Goal: Task Accomplishment & Management: Manage account settings

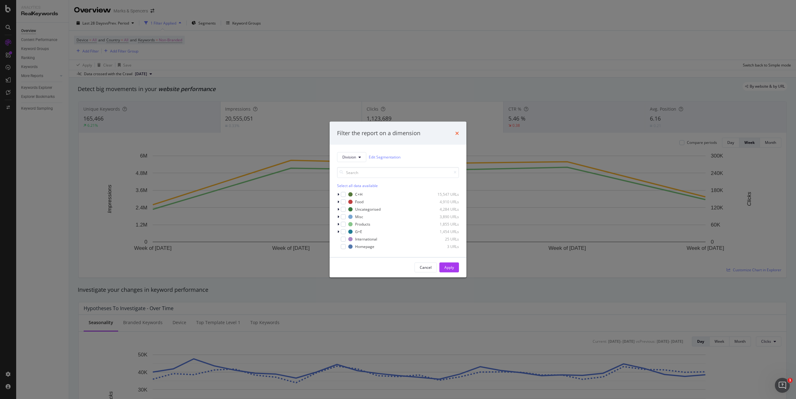
click at [459, 132] on icon "times" at bounding box center [457, 133] width 4 height 5
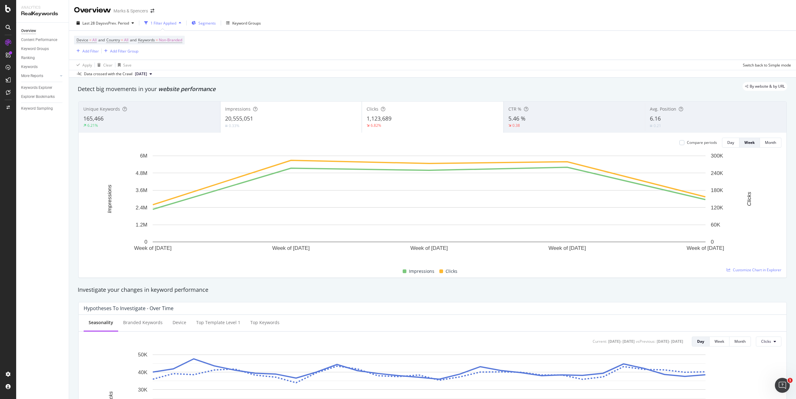
click at [208, 21] on span "Segments" at bounding box center [206, 23] width 17 height 5
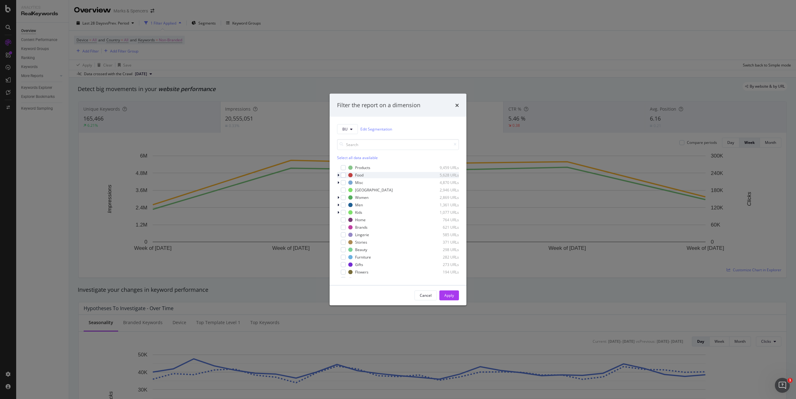
click at [339, 177] on icon "modal" at bounding box center [339, 175] width 2 height 4
click at [338, 228] on icon "modal" at bounding box center [339, 228] width 2 height 4
click at [338, 185] on icon "modal" at bounding box center [338, 186] width 2 height 4
click at [370, 129] on link "Edit Segmentation" at bounding box center [377, 129] width 32 height 7
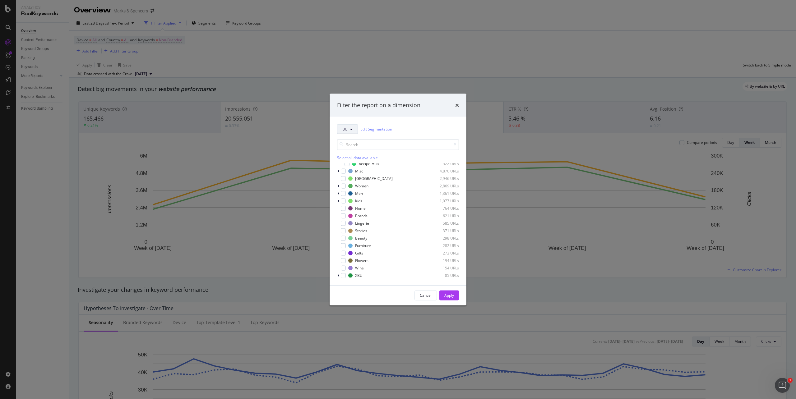
click at [350, 126] on button "BU" at bounding box center [347, 129] width 21 height 10
click at [352, 152] on span "Template" at bounding box center [363, 151] width 40 height 6
click at [358, 131] on span "Template" at bounding box center [351, 129] width 16 height 5
click at [358, 178] on span "Division" at bounding box center [363, 175] width 40 height 6
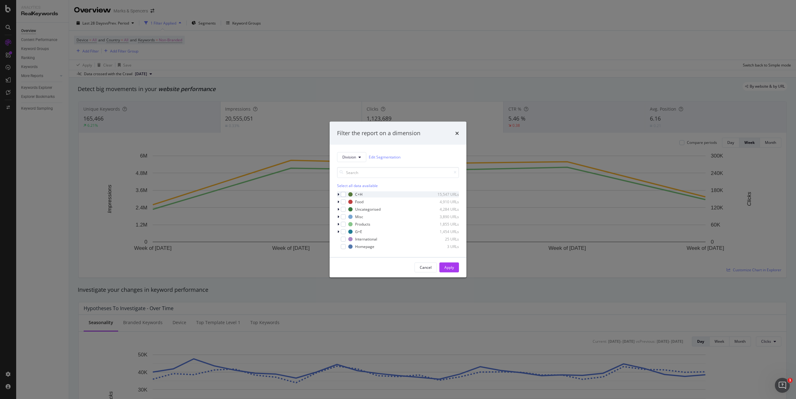
click at [339, 196] on icon "modal" at bounding box center [339, 195] width 2 height 4
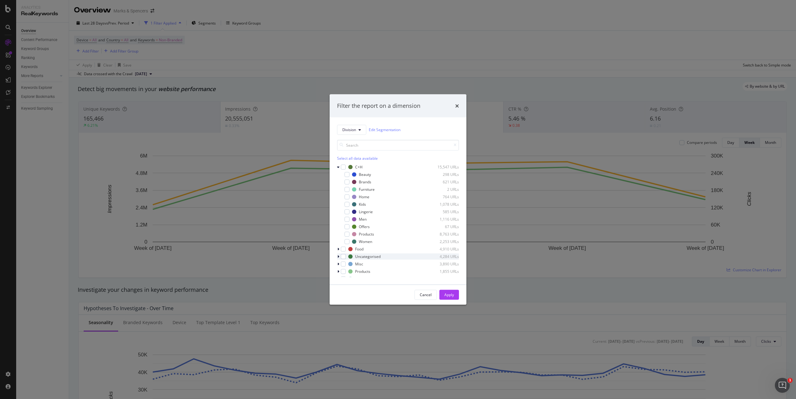
click at [338, 255] on icon "modal" at bounding box center [339, 257] width 2 height 4
click at [338, 216] on icon "modal" at bounding box center [338, 215] width 2 height 4
click at [339, 260] on icon "modal" at bounding box center [339, 259] width 2 height 4
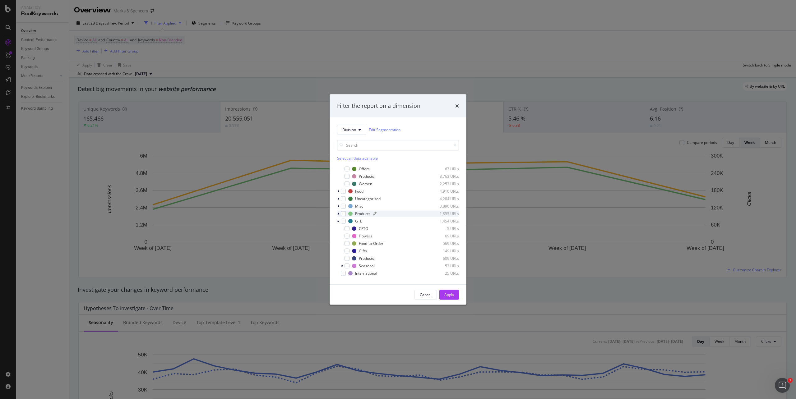
scroll to position [65, 0]
click at [338, 207] on icon "modal" at bounding box center [339, 207] width 2 height 4
click at [338, 207] on icon "modal" at bounding box center [338, 207] width 2 height 4
click at [341, 261] on icon "modal" at bounding box center [342, 259] width 2 height 4
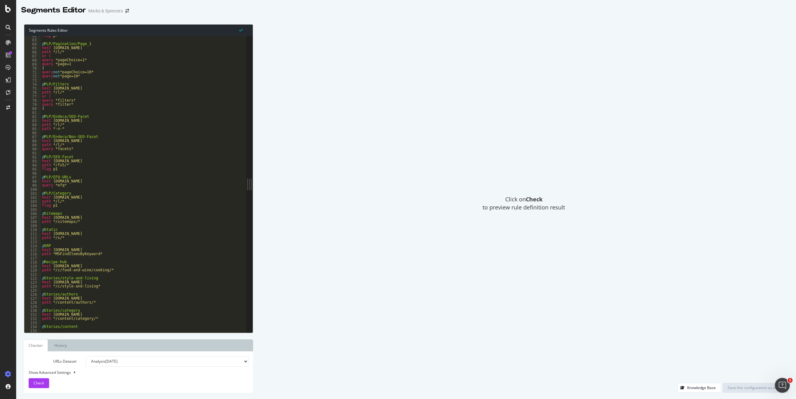
scroll to position [66, 0]
click at [64, 345] on link "History" at bounding box center [60, 346] width 22 height 12
